Goal: Obtain resource: Obtain resource

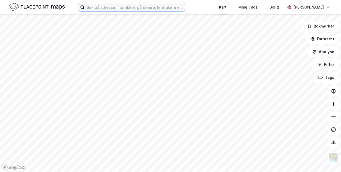
click at [122, 8] on input at bounding box center [134, 7] width 100 height 8
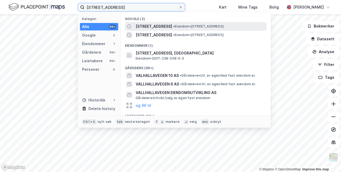
type input "[STREET_ADDRESS]"
click at [141, 25] on span "[STREET_ADDRESS]" at bounding box center [153, 26] width 36 height 6
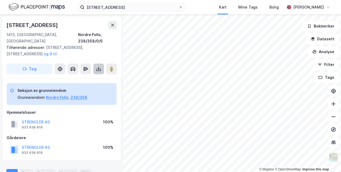
click at [98, 66] on icon at bounding box center [98, 68] width 5 height 5
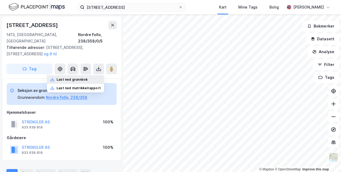
click at [84, 78] on div "Last ned grunnbok" at bounding box center [71, 80] width 31 height 4
click at [27, 79] on div "Seksjon av grunneiendom Grunneiendom Nordre Follo, 238/358 Hjemmelshaver STRENG…" at bounding box center [61, 120] width 119 height 82
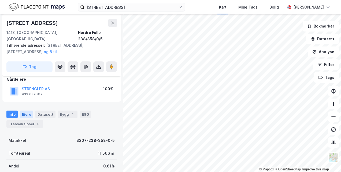
click at [27, 111] on div "Eiere" at bounding box center [26, 114] width 13 height 7
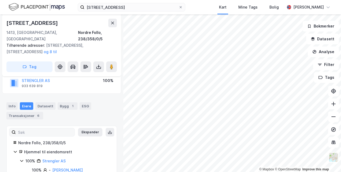
scroll to position [67, 0]
click at [13, 102] on div "Info" at bounding box center [11, 105] width 11 height 7
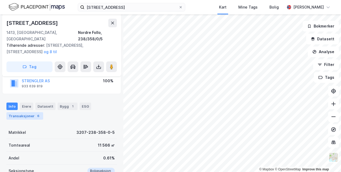
scroll to position [67, 0]
click at [26, 102] on div "Eiere" at bounding box center [26, 105] width 13 height 7
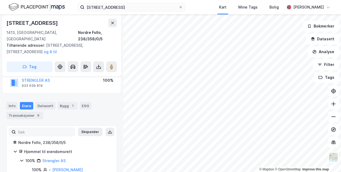
scroll to position [75, 0]
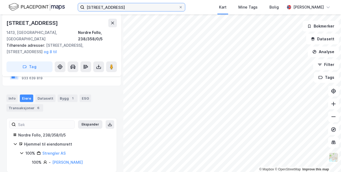
click at [130, 9] on input "[STREET_ADDRESS]" at bounding box center [131, 7] width 94 height 8
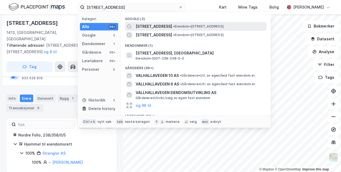
click at [151, 25] on span "[STREET_ADDRESS]" at bounding box center [153, 26] width 36 height 6
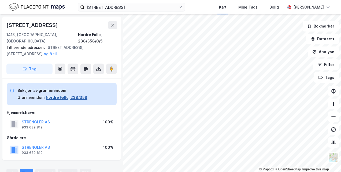
click at [68, 95] on button "Nordre Follo, 238/358" at bounding box center [66, 98] width 41 height 6
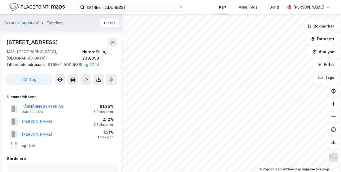
click at [0, 0] on button "og 16 til" at bounding box center [0, 0] width 0 height 0
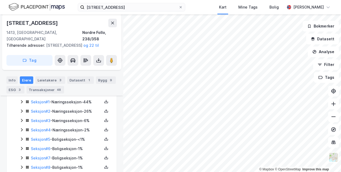
scroll to position [165, 0]
click at [104, 101] on icon at bounding box center [106, 101] width 4 height 4
click at [75, 85] on div "Grunnbok" at bounding box center [74, 85] width 18 height 6
click at [104, 111] on icon at bounding box center [106, 111] width 4 height 4
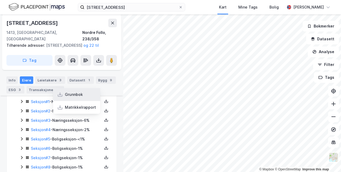
click at [78, 95] on div "Grunnbok" at bounding box center [74, 95] width 18 height 6
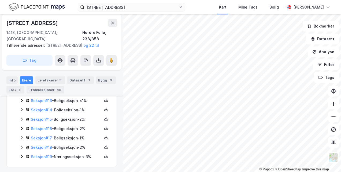
scroll to position [281, 0]
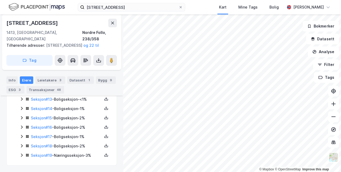
click at [22, 154] on icon at bounding box center [22, 155] width 4 height 4
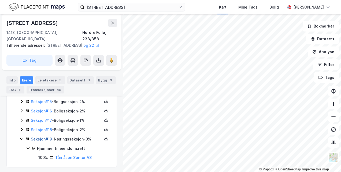
scroll to position [299, 0]
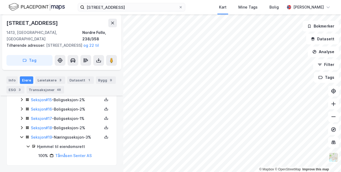
click at [22, 129] on icon at bounding box center [22, 128] width 4 height 4
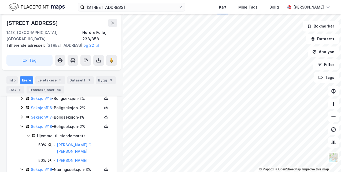
click at [22, 119] on icon at bounding box center [22, 117] width 2 height 3
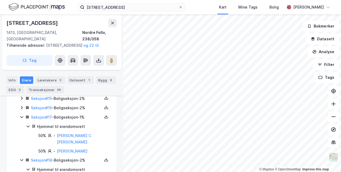
click at [22, 110] on icon at bounding box center [22, 108] width 4 height 4
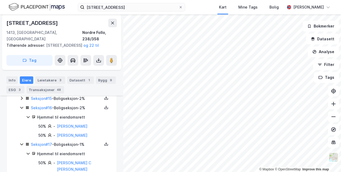
click at [21, 99] on icon at bounding box center [22, 98] width 2 height 3
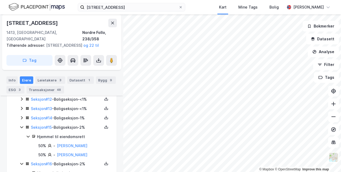
scroll to position [270, 0]
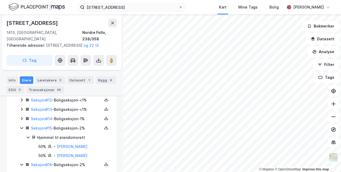
click at [22, 120] on icon at bounding box center [22, 119] width 2 height 3
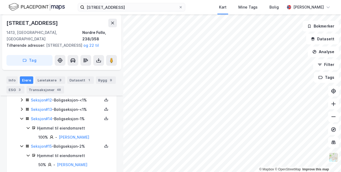
click at [21, 109] on icon at bounding box center [22, 109] width 2 height 3
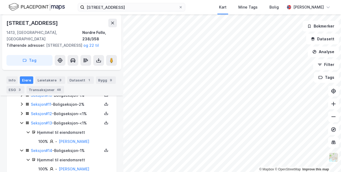
scroll to position [255, 0]
click at [21, 115] on icon at bounding box center [22, 114] width 4 height 4
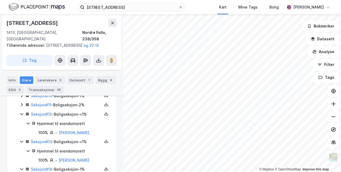
click at [21, 105] on icon at bounding box center [22, 105] width 4 height 4
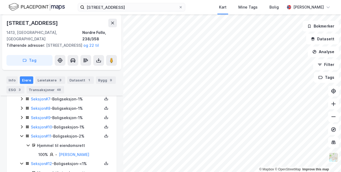
scroll to position [224, 0]
click at [21, 128] on icon at bounding box center [22, 128] width 4 height 4
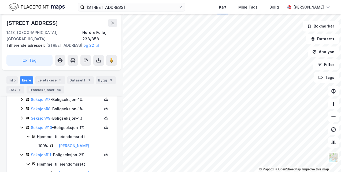
click at [22, 118] on icon at bounding box center [22, 118] width 4 height 4
click at [22, 109] on icon at bounding box center [22, 109] width 4 height 4
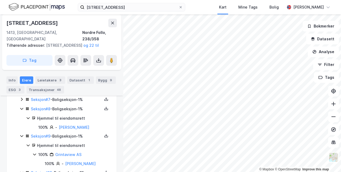
click at [21, 100] on icon at bounding box center [22, 99] width 4 height 4
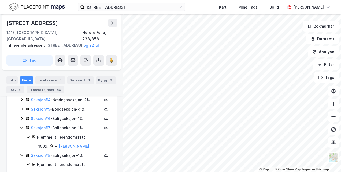
scroll to position [195, 0]
click at [22, 120] on icon at bounding box center [22, 119] width 4 height 4
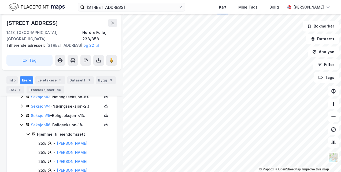
scroll to position [182, 0]
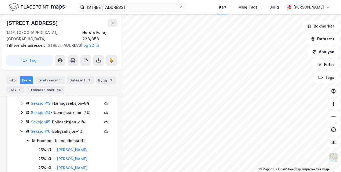
click at [22, 122] on icon at bounding box center [22, 122] width 4 height 4
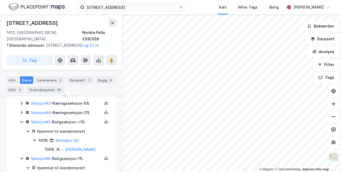
click at [21, 112] on icon at bounding box center [22, 112] width 2 height 3
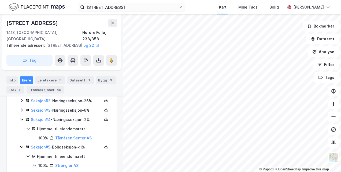
scroll to position [175, 0]
